Goal: Check status: Check status

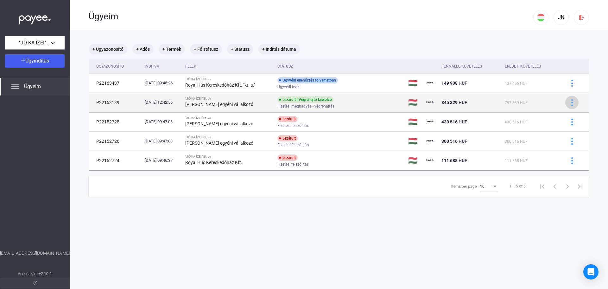
click at [569, 103] on img at bounding box center [572, 102] width 7 height 7
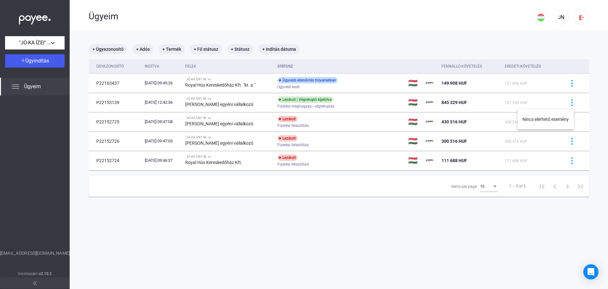
click at [300, 101] on div at bounding box center [304, 144] width 608 height 289
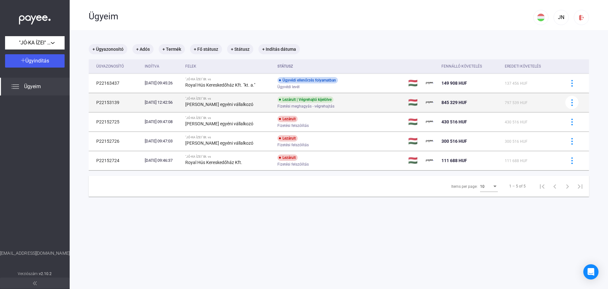
click at [301, 106] on span "Fizetési meghagyás - végrehajtás" at bounding box center [306, 106] width 57 height 8
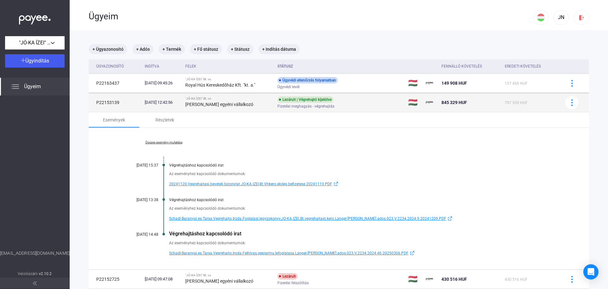
drag, startPoint x: 301, startPoint y: 106, endPoint x: 223, endPoint y: 110, distance: 77.4
click at [223, 110] on td ""JÓ-KA ÍZEI" Bt. vs [PERSON_NAME] egyéni vállalkozó" at bounding box center [229, 102] width 93 height 19
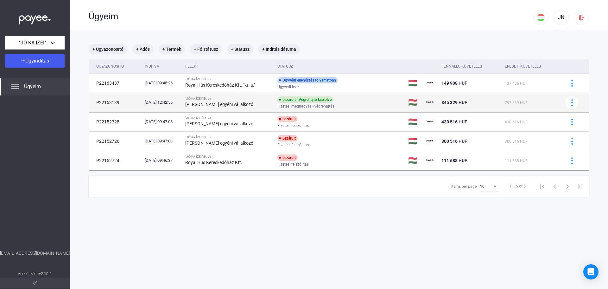
click at [225, 103] on strong "[PERSON_NAME] egyéni vállalkozó" at bounding box center [219, 104] width 68 height 5
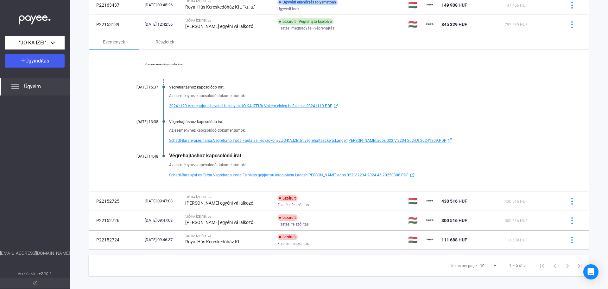
scroll to position [84, 0]
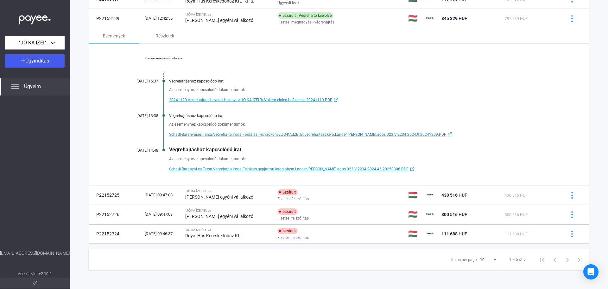
click at [226, 169] on span "Schadl-Baranyai.es.Tarsa.Vegrehajto.Iroda.Felhivas.gepjarmu.lefoglalasa.Langer.…" at bounding box center [288, 169] width 239 height 8
